Goal: Information Seeking & Learning: Learn about a topic

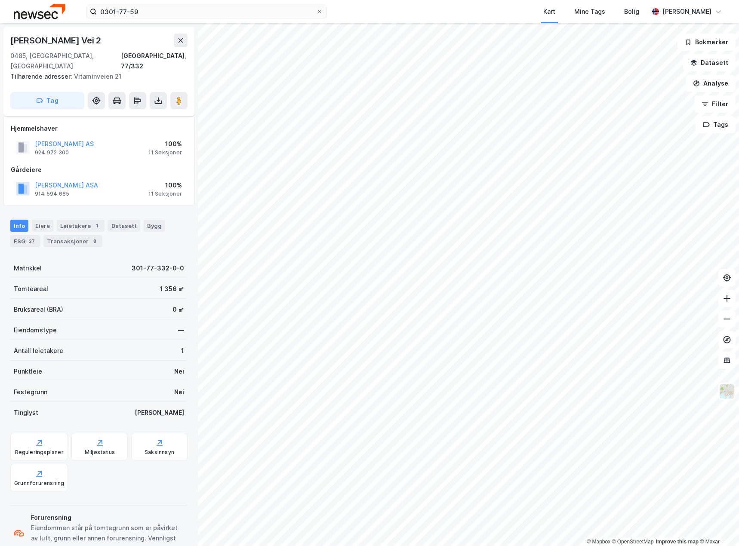
scroll to position [18, 0]
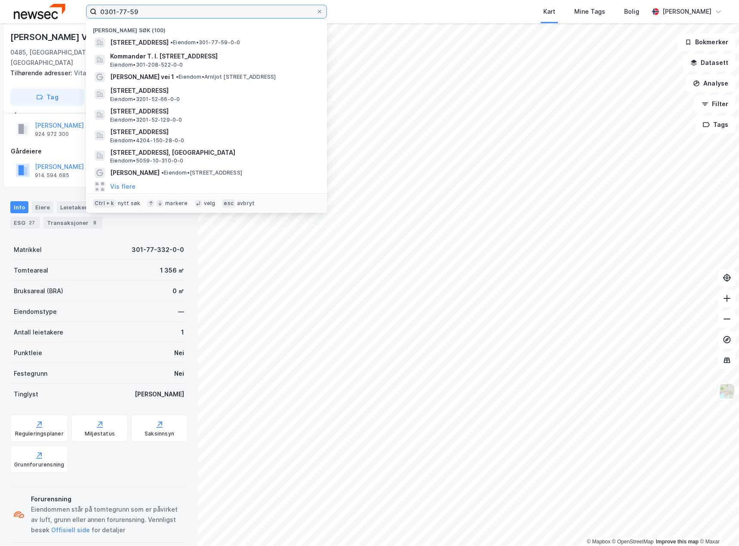
drag, startPoint x: 200, startPoint y: 13, endPoint x: 9, endPoint y: 36, distance: 191.9
click at [9, 36] on div "0301-77-59 [PERSON_NAME] søk (100) [STREET_ADDRESS] • Eiendom • 301-77-59-0-0 K…" at bounding box center [369, 273] width 739 height 546
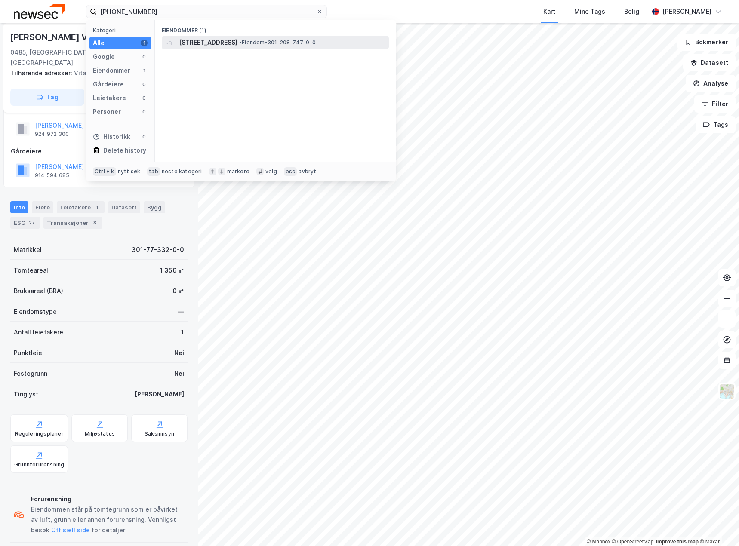
click at [237, 41] on span "[STREET_ADDRESS]" at bounding box center [208, 42] width 58 height 10
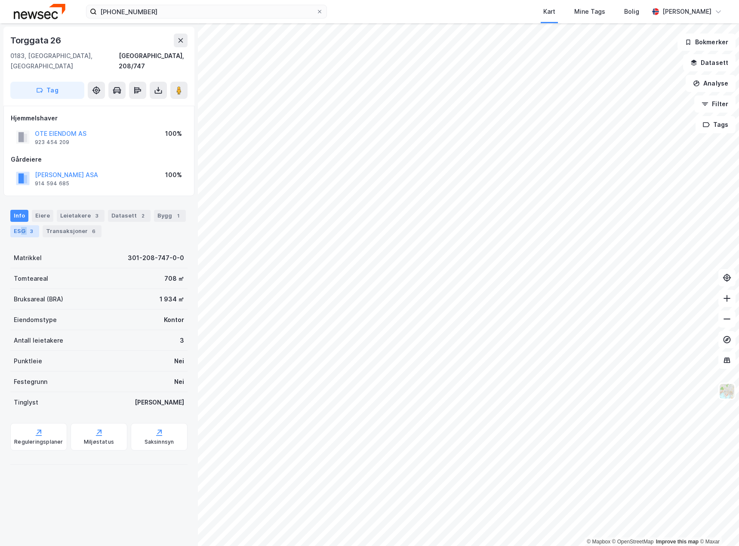
click at [21, 225] on div "ESG 3" at bounding box center [24, 231] width 29 height 12
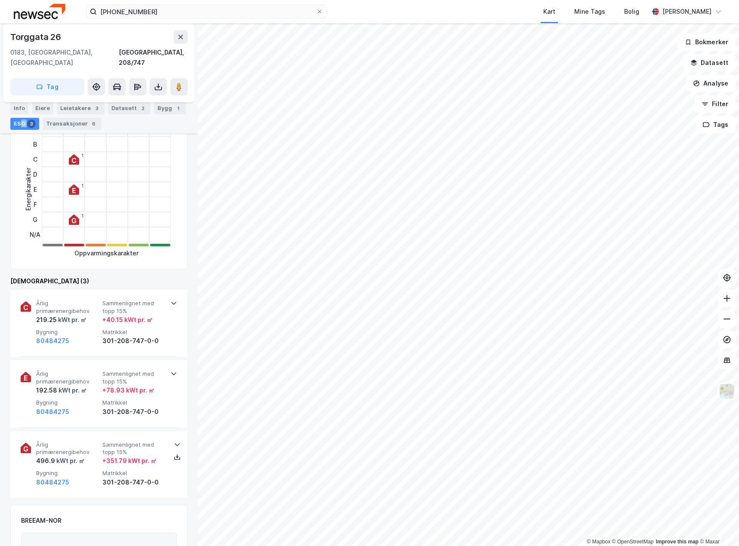
scroll to position [172, 0]
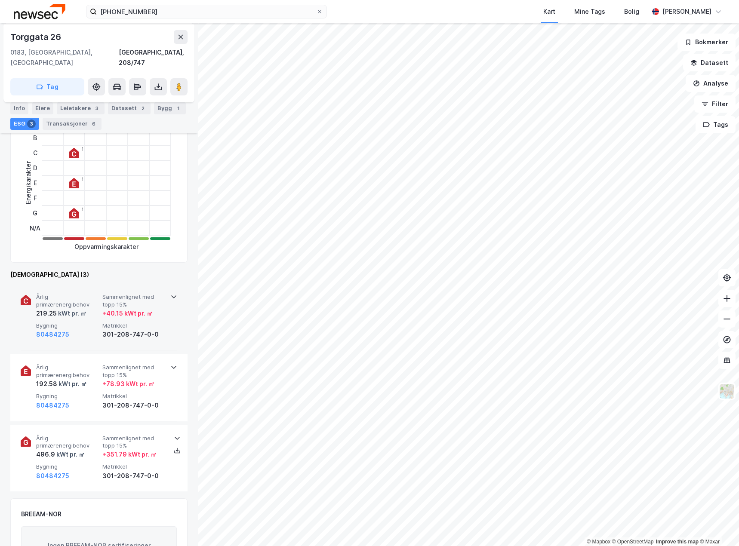
click at [92, 322] on span "Bygning" at bounding box center [67, 325] width 63 height 7
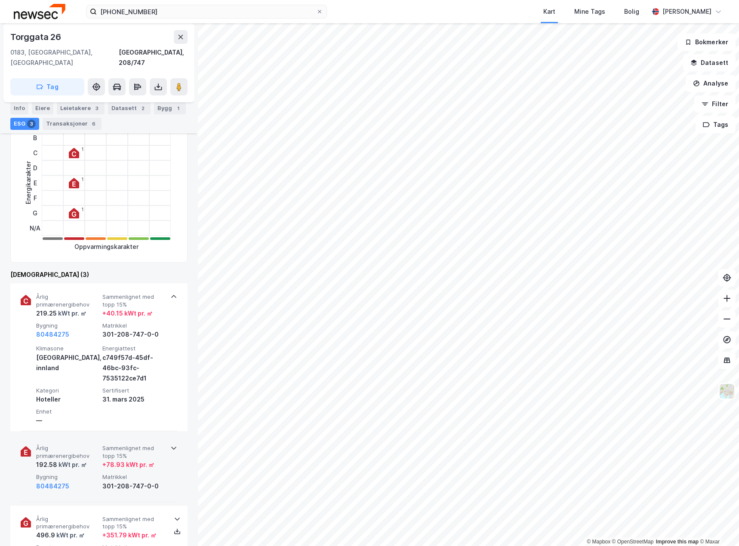
click at [88, 463] on div "Årlig primærenergibehov 192.58 kWt pr. ㎡ Sammenlignet med topp 15% + 78.93 kWt …" at bounding box center [100, 468] width 129 height 46
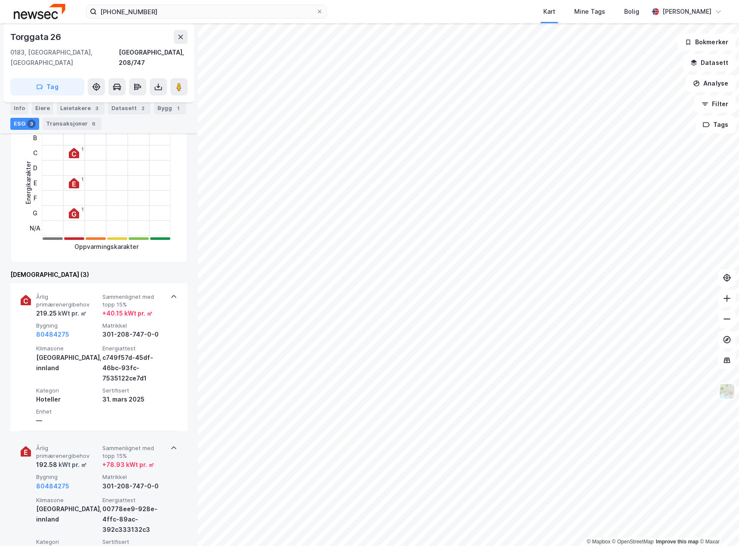
scroll to position [344, 0]
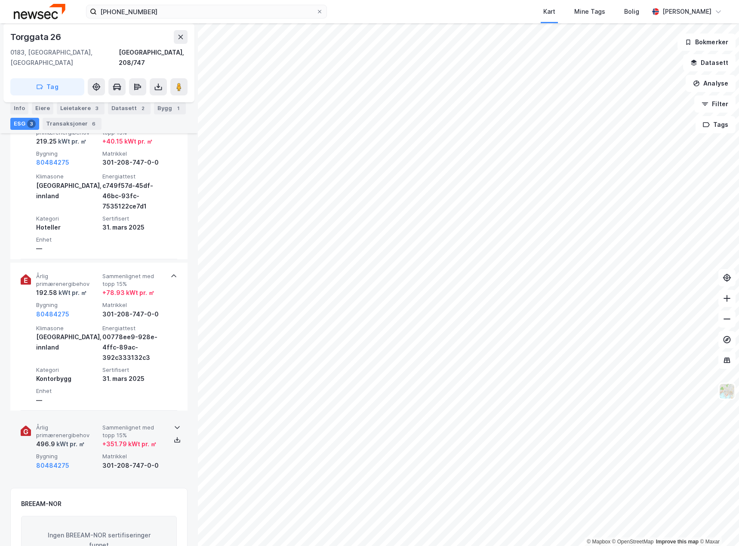
click at [86, 453] on span "Bygning" at bounding box center [67, 456] width 63 height 7
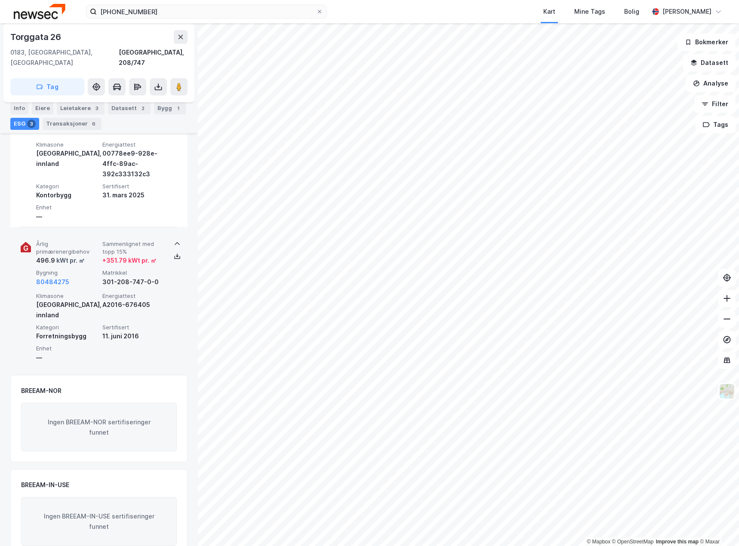
scroll to position [528, 0]
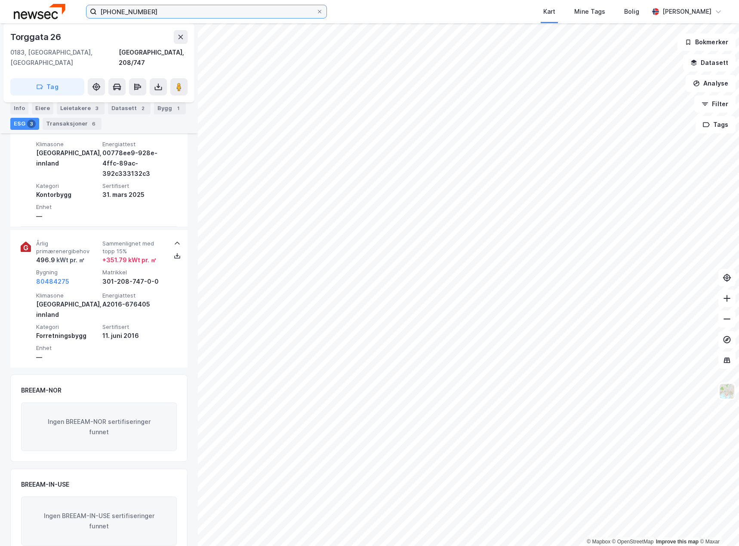
click at [216, 12] on input "[PHONE_NUMBER]" at bounding box center [206, 11] width 219 height 13
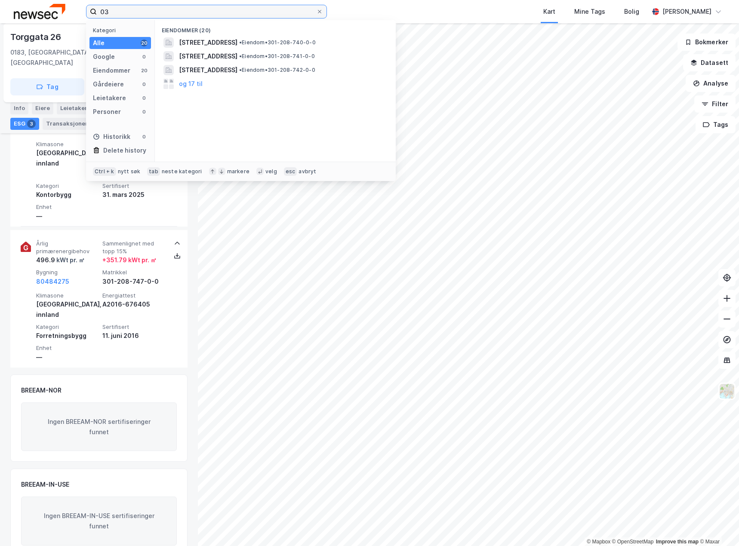
type input "0"
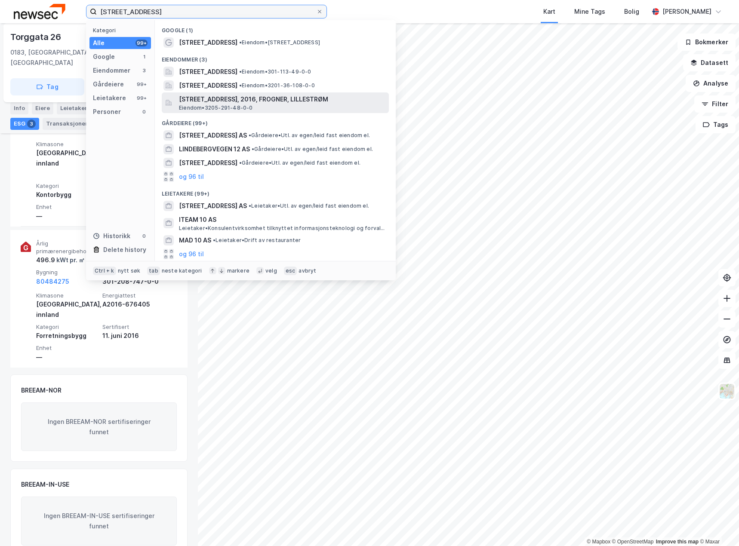
type input "[STREET_ADDRESS]"
click at [293, 98] on span "[STREET_ADDRESS], 2016, FROGNER, LILLESTRØM" at bounding box center [282, 99] width 206 height 10
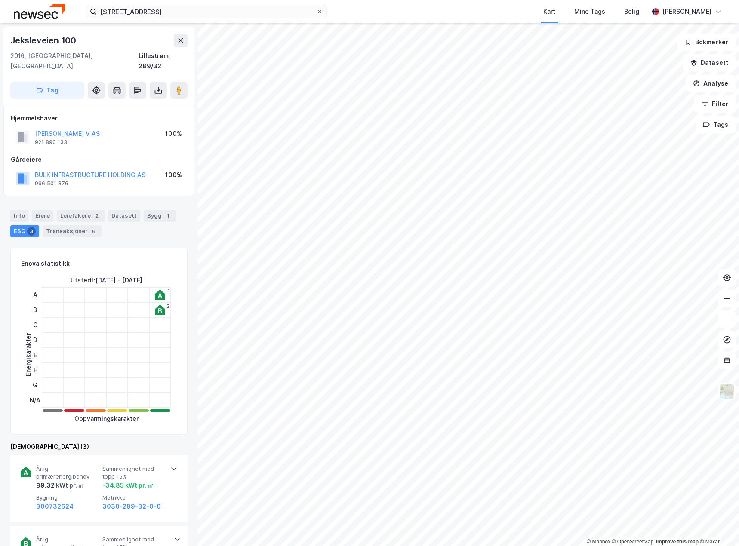
scroll to position [306, 0]
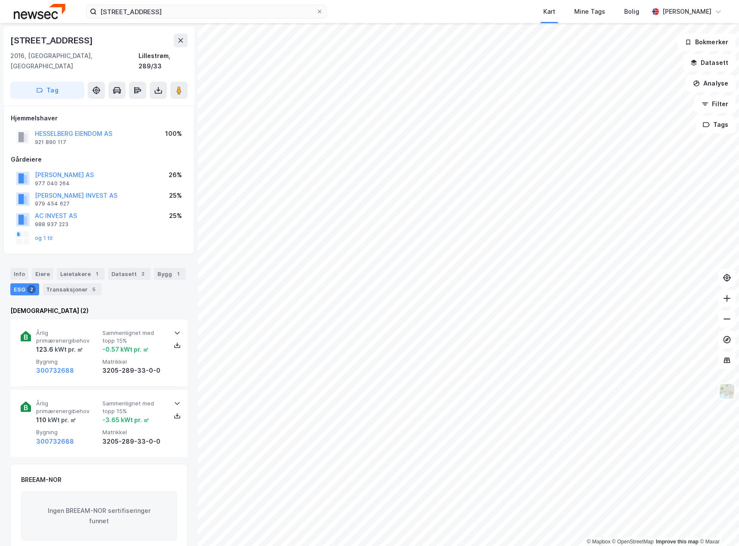
scroll to position [100, 0]
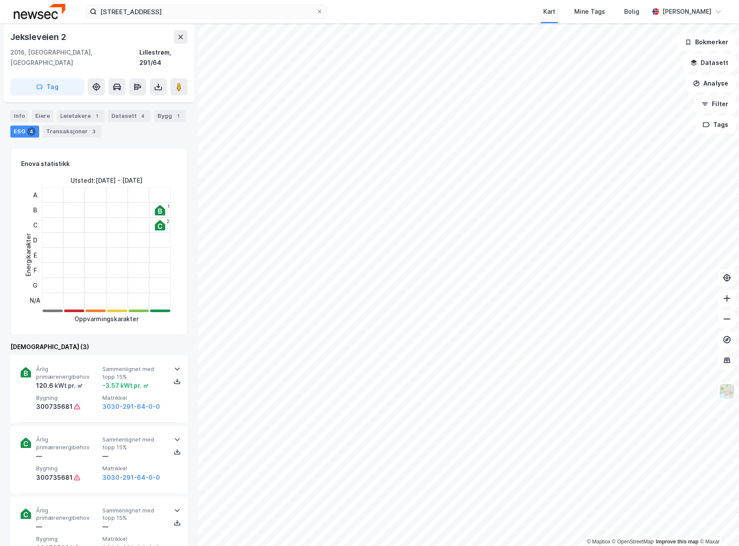
scroll to position [100, 0]
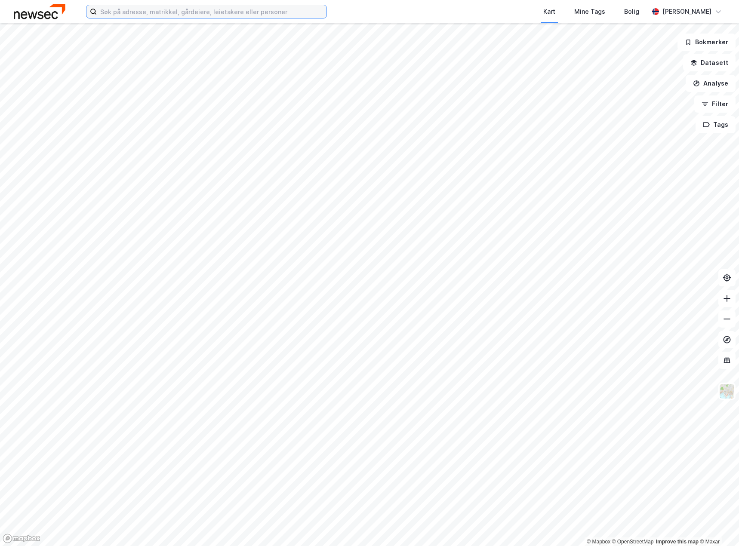
click at [153, 15] on input at bounding box center [212, 11] width 230 height 13
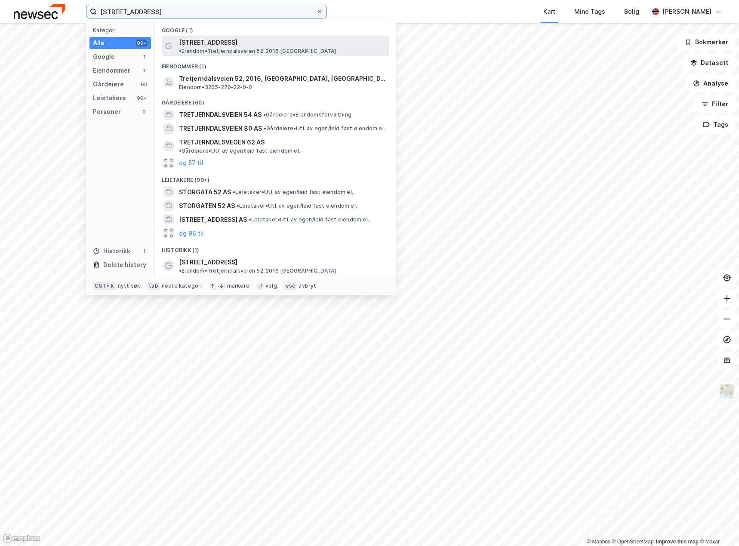
type input "tretjerndalsveien 52"
click at [259, 46] on div "Tretjerndalsveien 52 • Eiendom • Tretjerndalsveien 52, 2016 Frogner" at bounding box center [283, 45] width 208 height 17
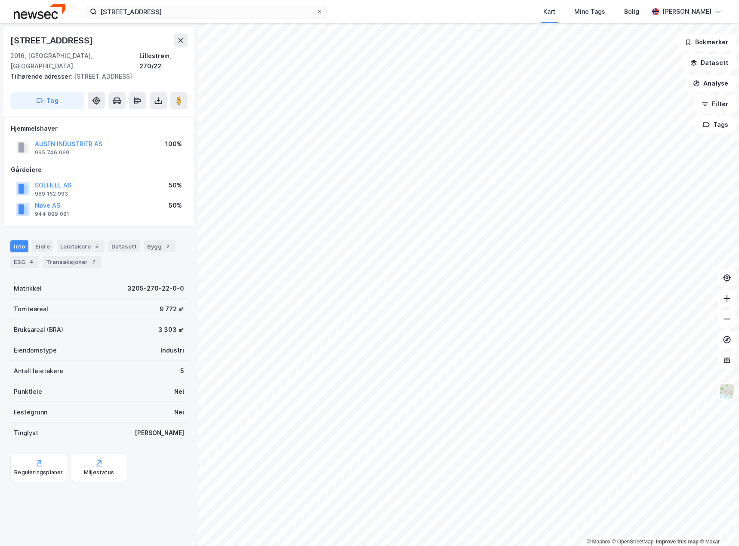
click at [667, 0] on html "tretjerndalsveien 52 Kart Mine Tags Bolig Marianne Wamnes © Mapbox © OpenStreet…" at bounding box center [369, 273] width 739 height 546
